Goal: Information Seeking & Learning: Find specific fact

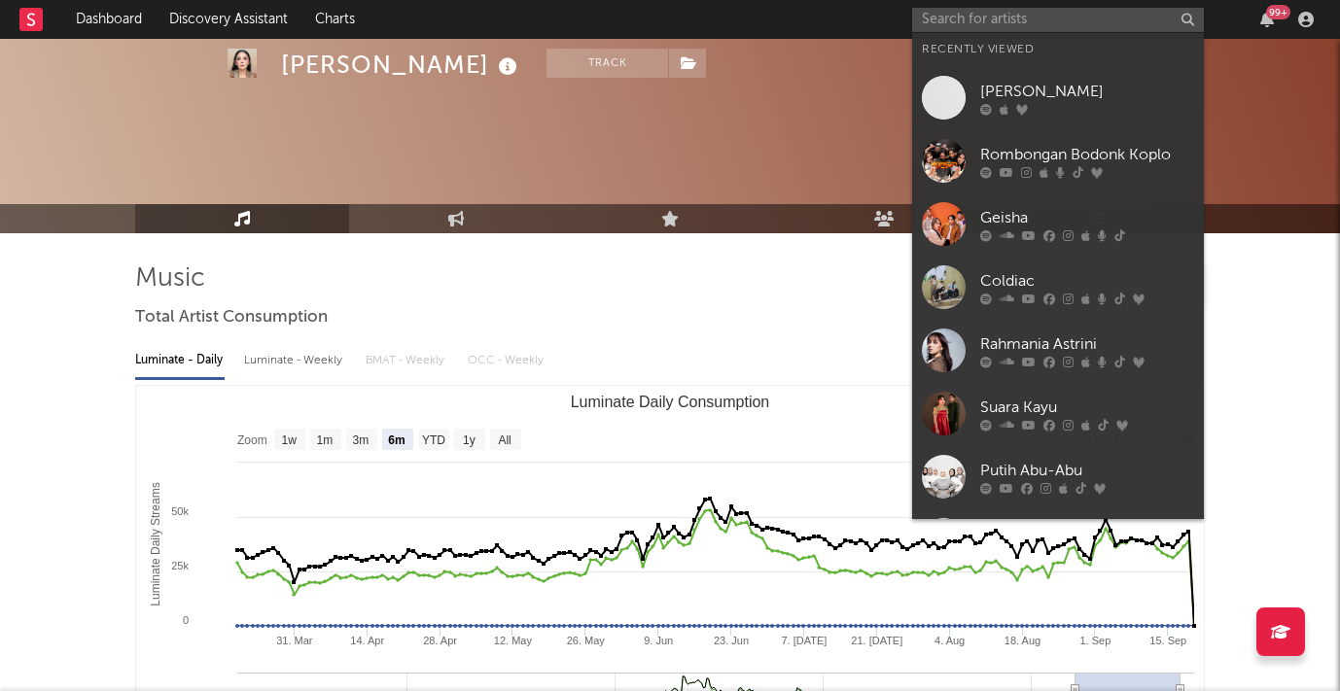
select select "6m"
select select "1m"
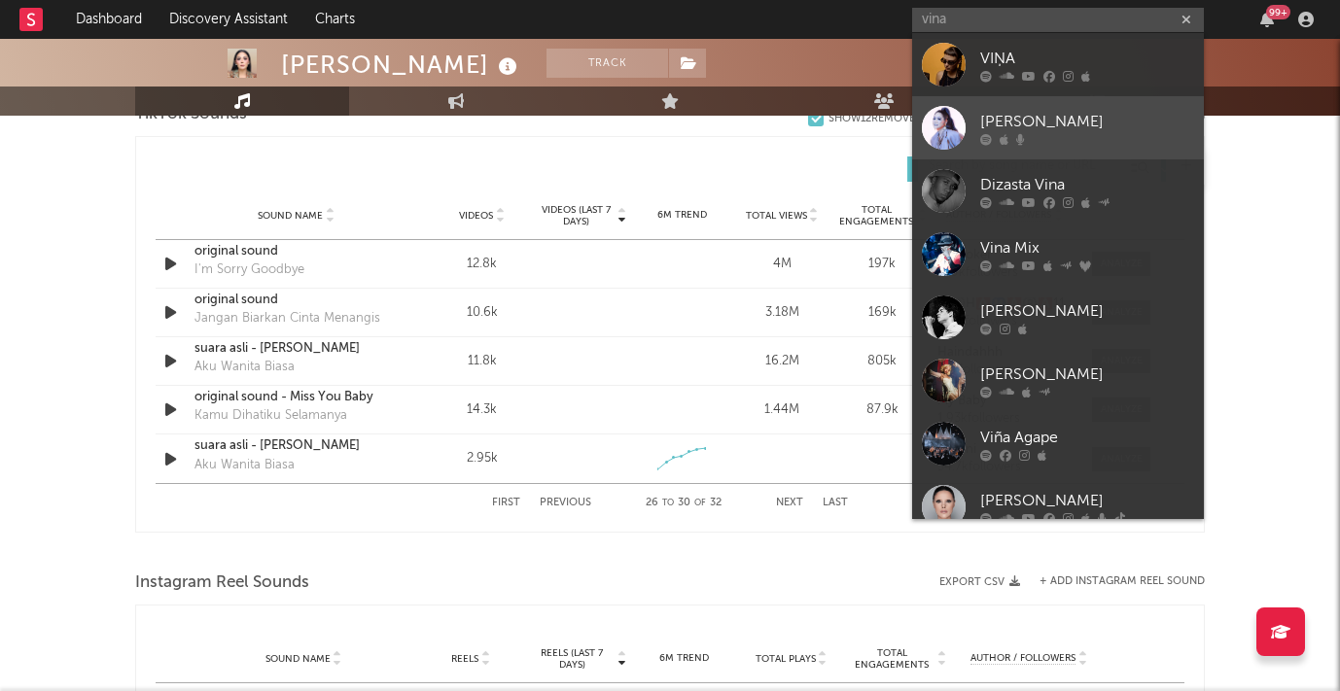
type input "vina"
click at [1071, 118] on div "[PERSON_NAME]" at bounding box center [1087, 121] width 214 height 23
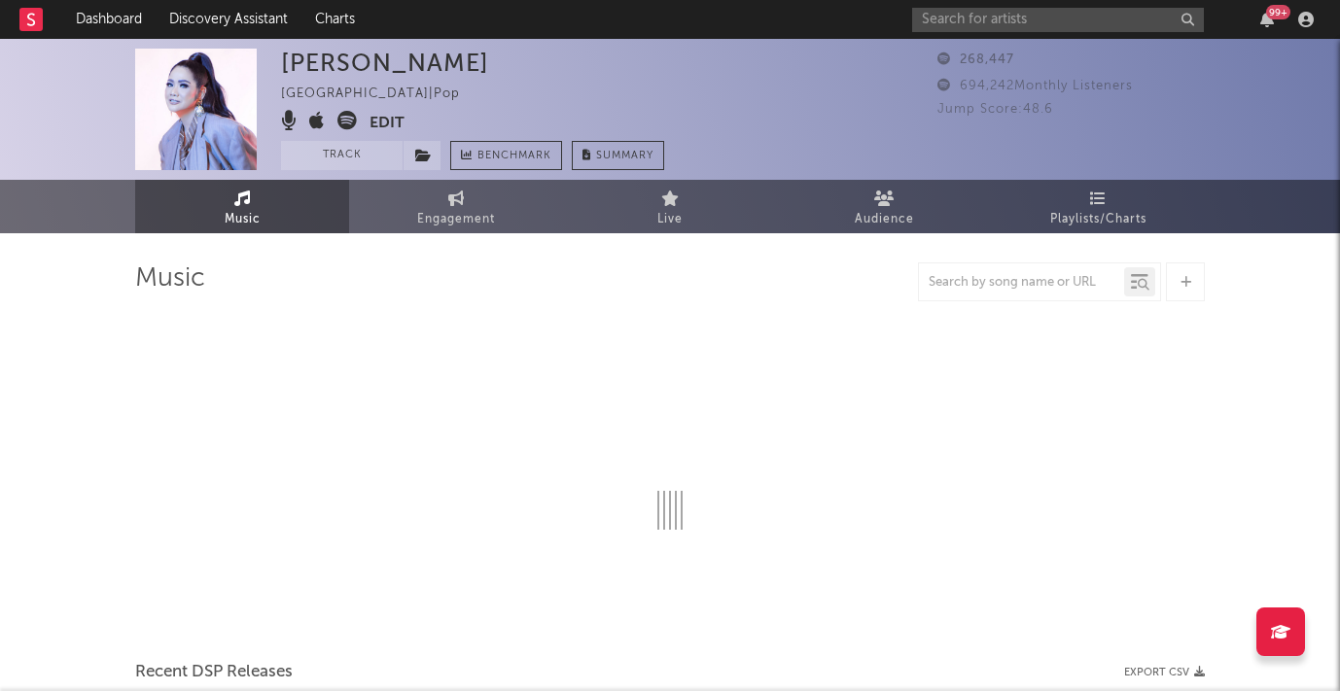
select select "6m"
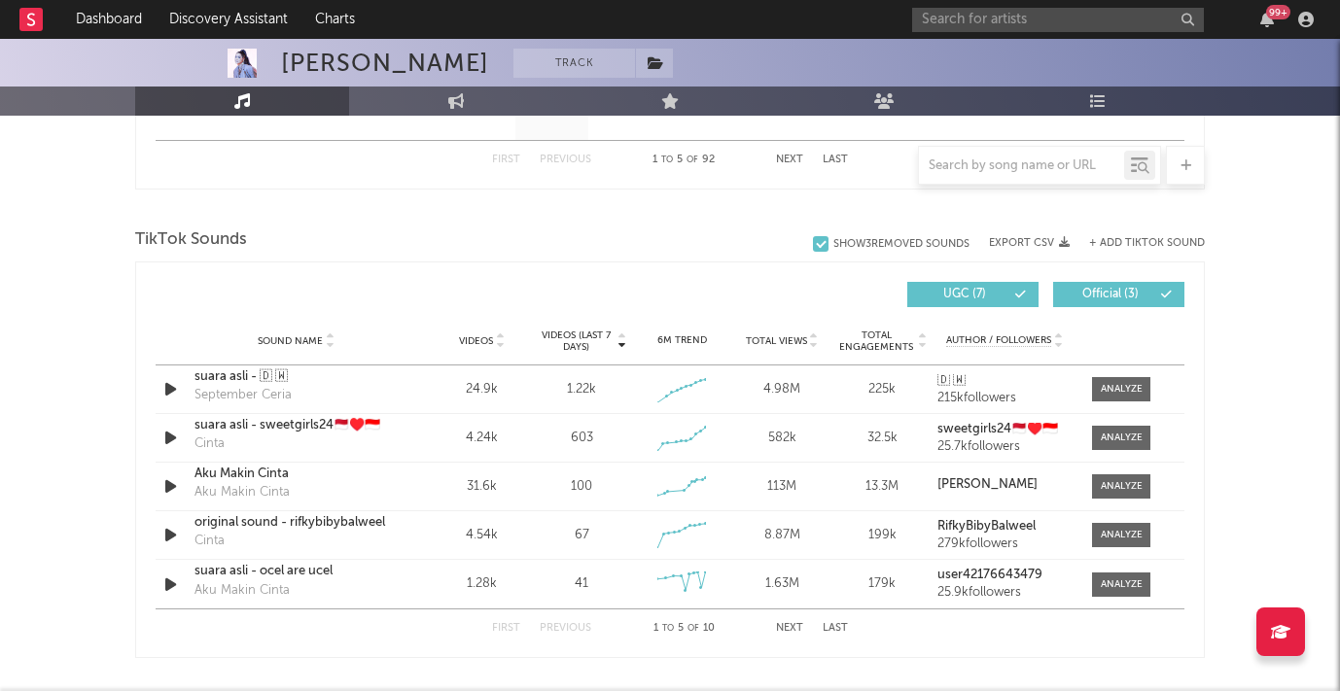
scroll to position [1233, 0]
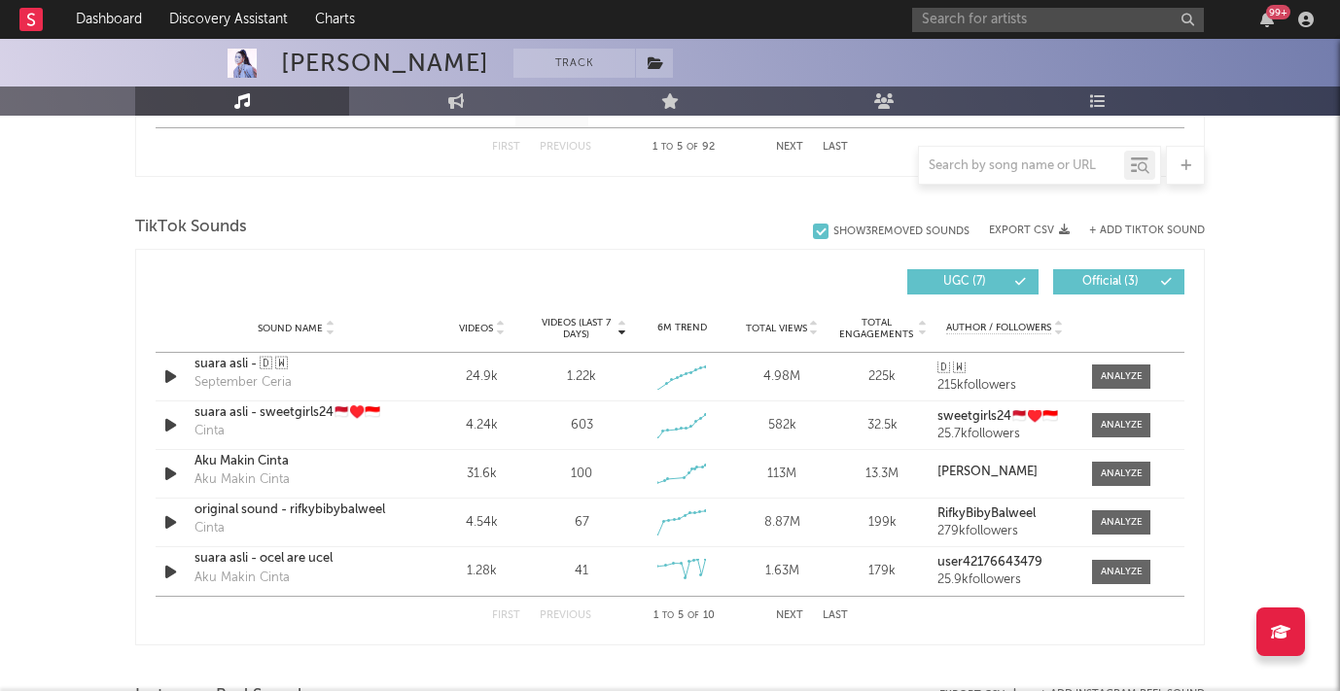
click at [791, 615] on button "Next" at bounding box center [789, 616] width 27 height 11
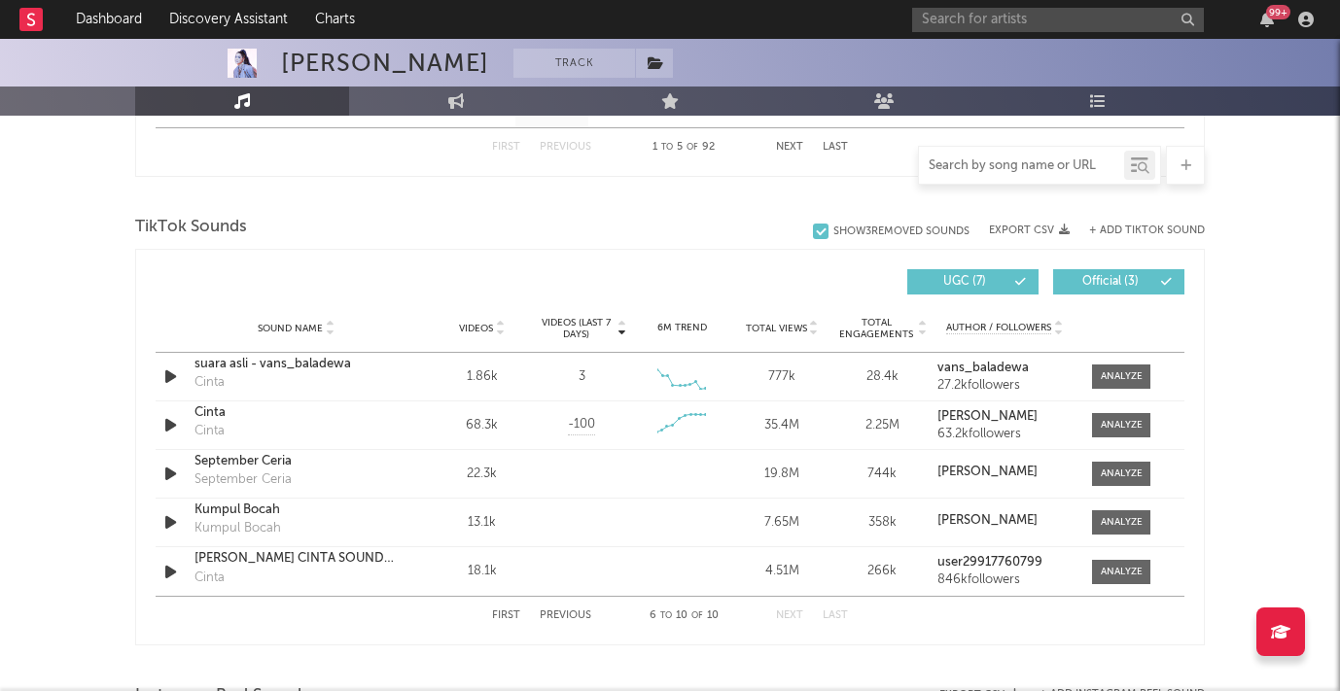
click at [1039, 165] on input "text" at bounding box center [1021, 166] width 205 height 16
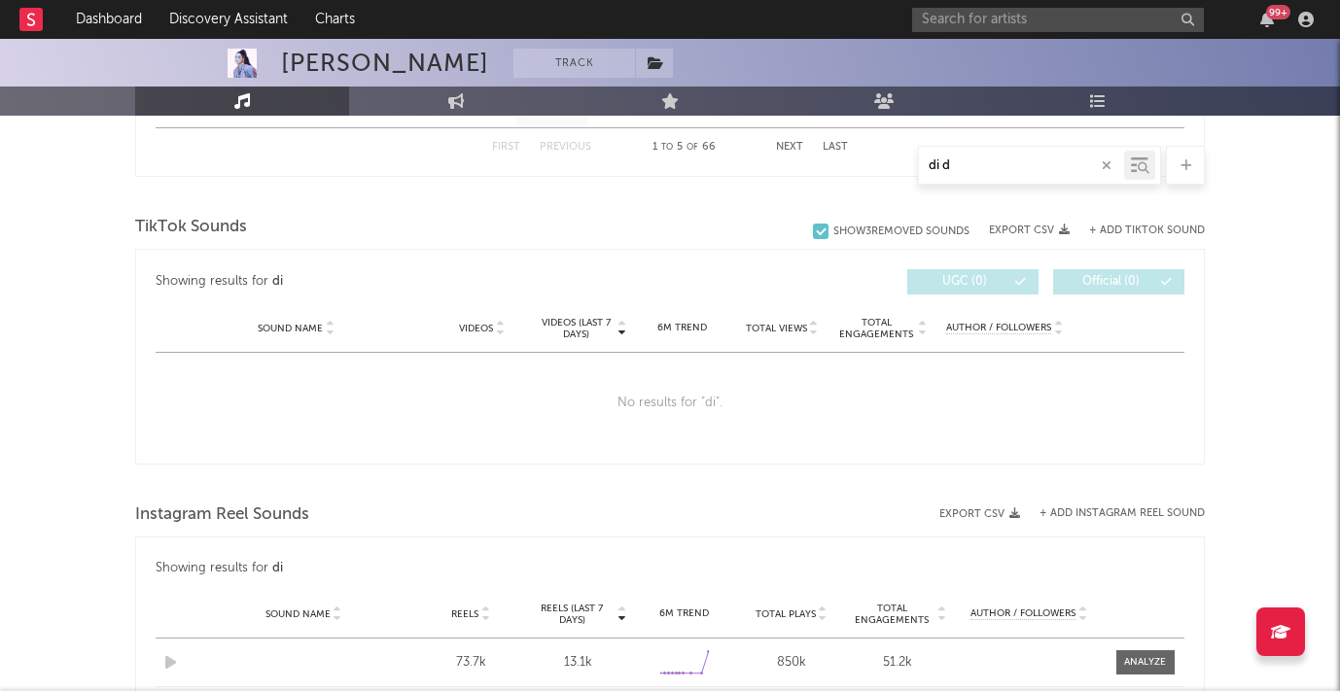
scroll to position [1155, 0]
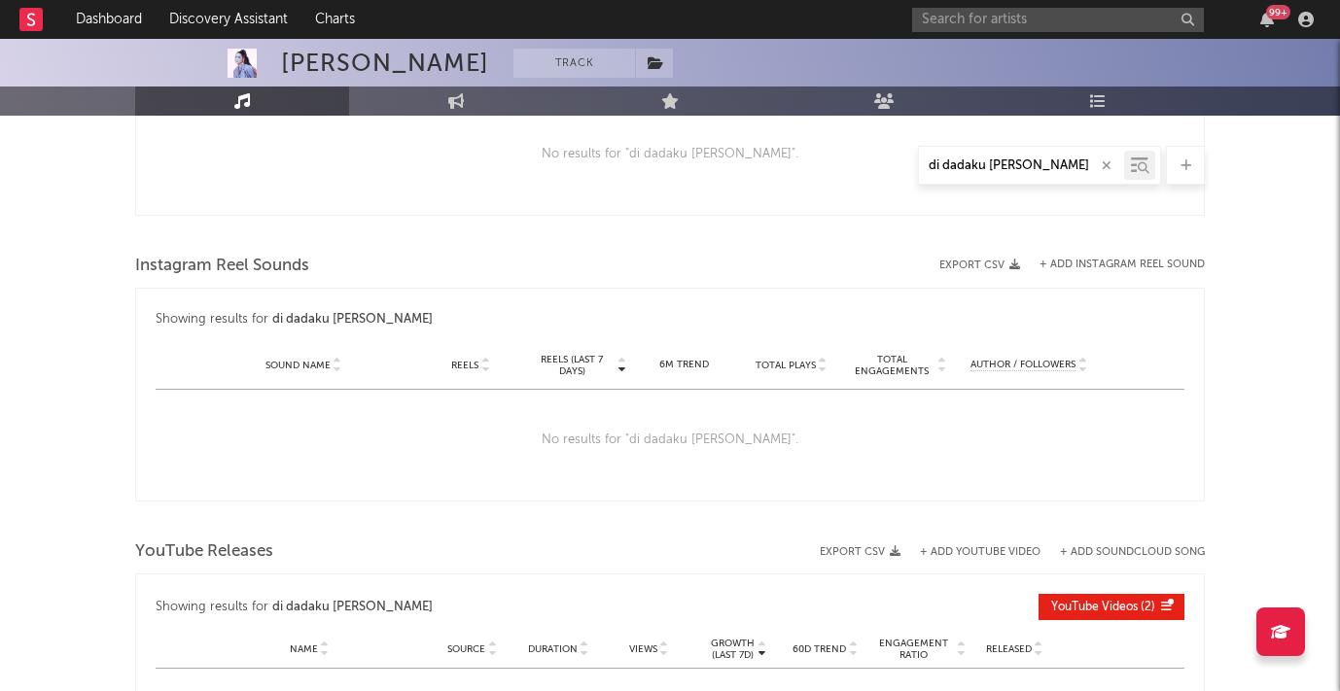
type input "di dadaku [PERSON_NAME]"
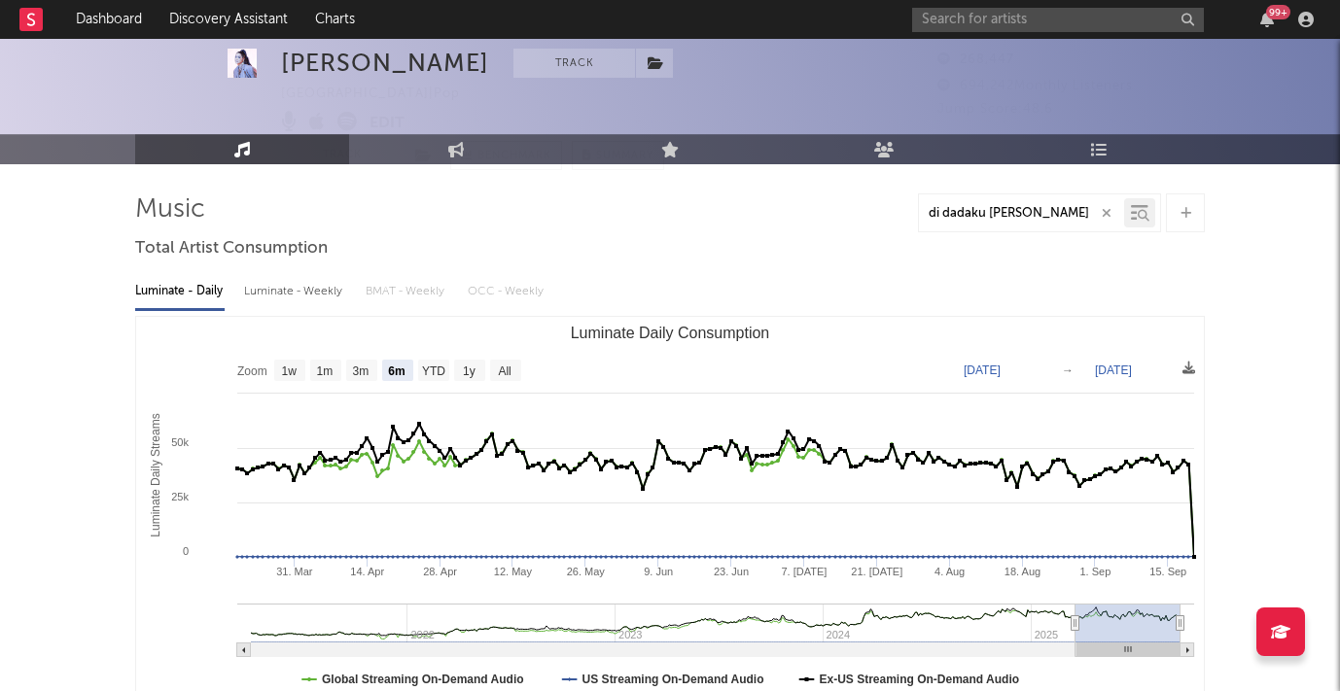
scroll to position [0, 0]
